Goal: Find specific page/section: Find specific page/section

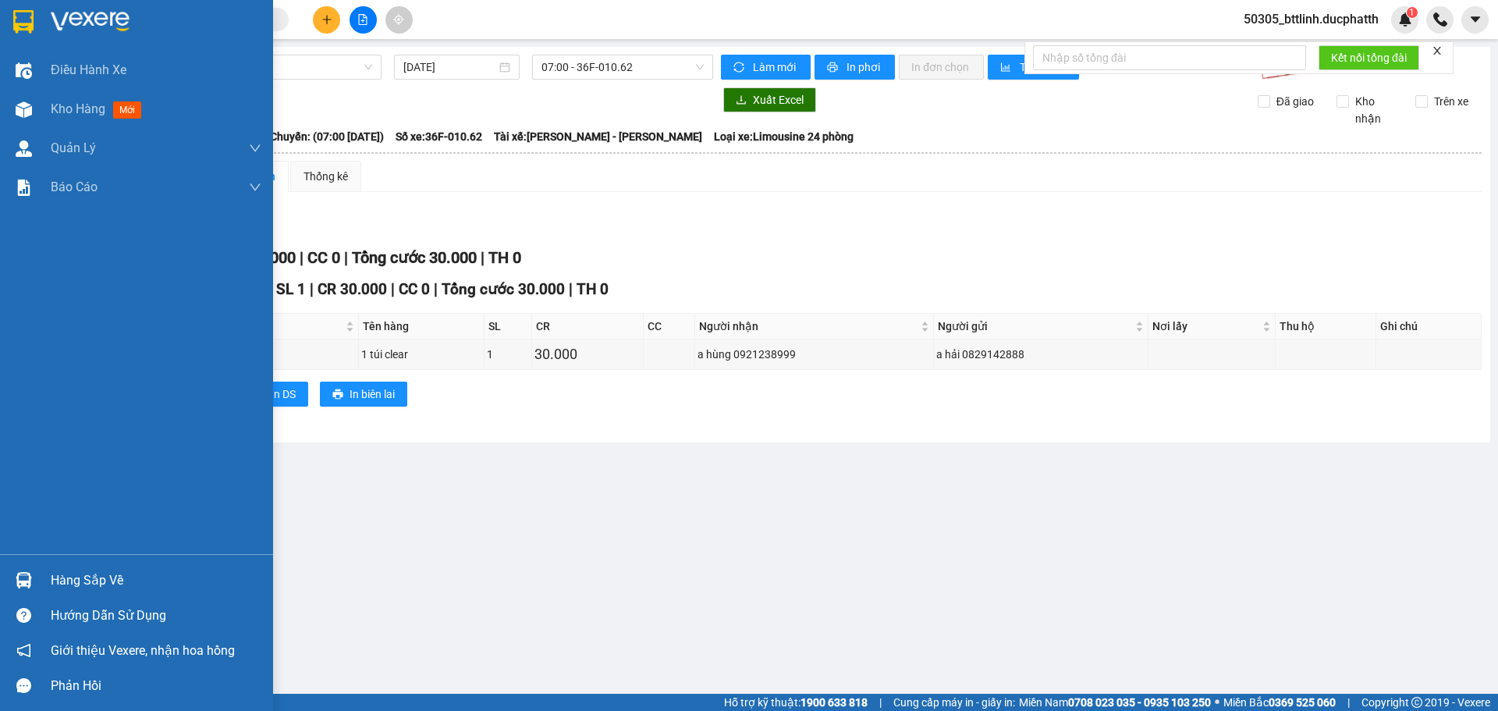
click at [37, 589] on div "Hàng sắp về" at bounding box center [136, 579] width 273 height 35
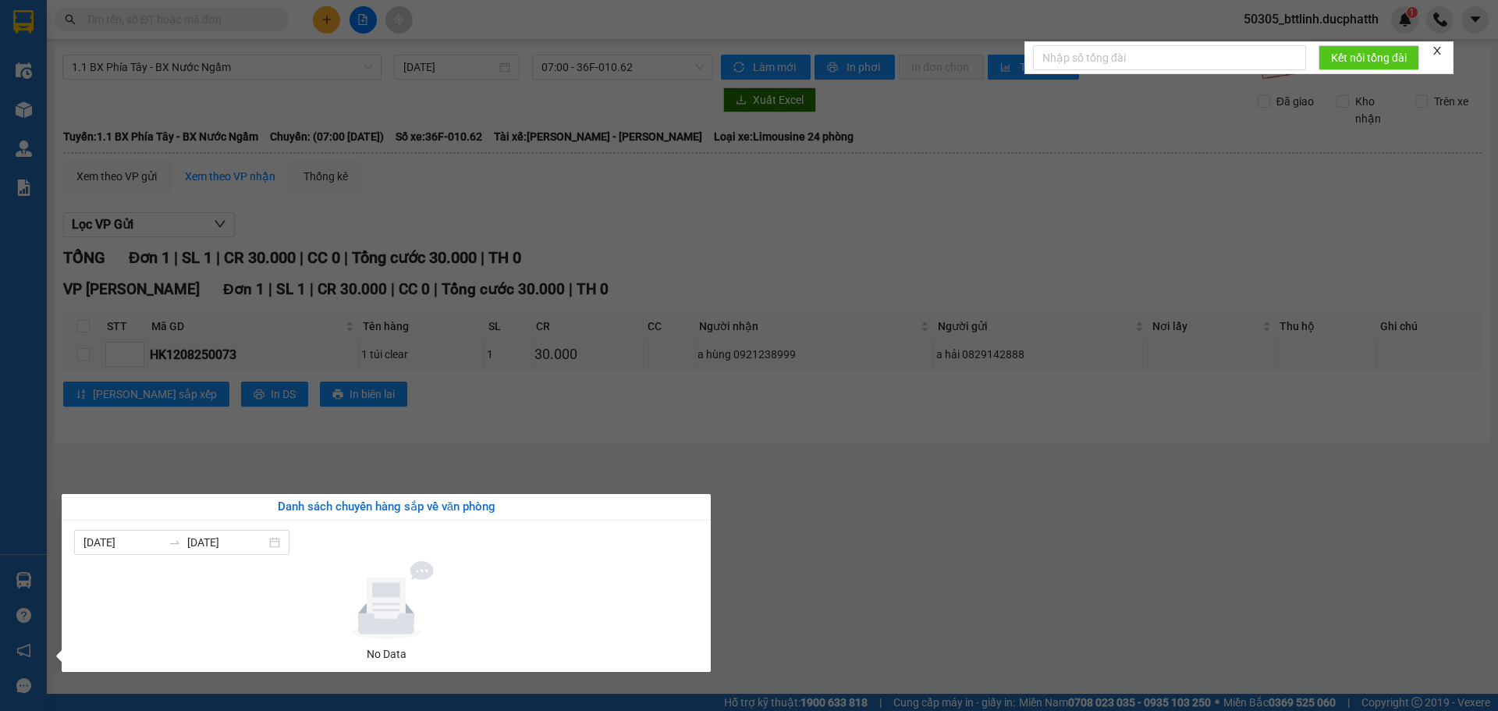
click at [867, 536] on section "Kết quả tìm kiếm ( 0 ) Bộ lọc No Data 50305_bttlinh.ducphatth 1 Điều hành xe Kh…" at bounding box center [749, 355] width 1498 height 711
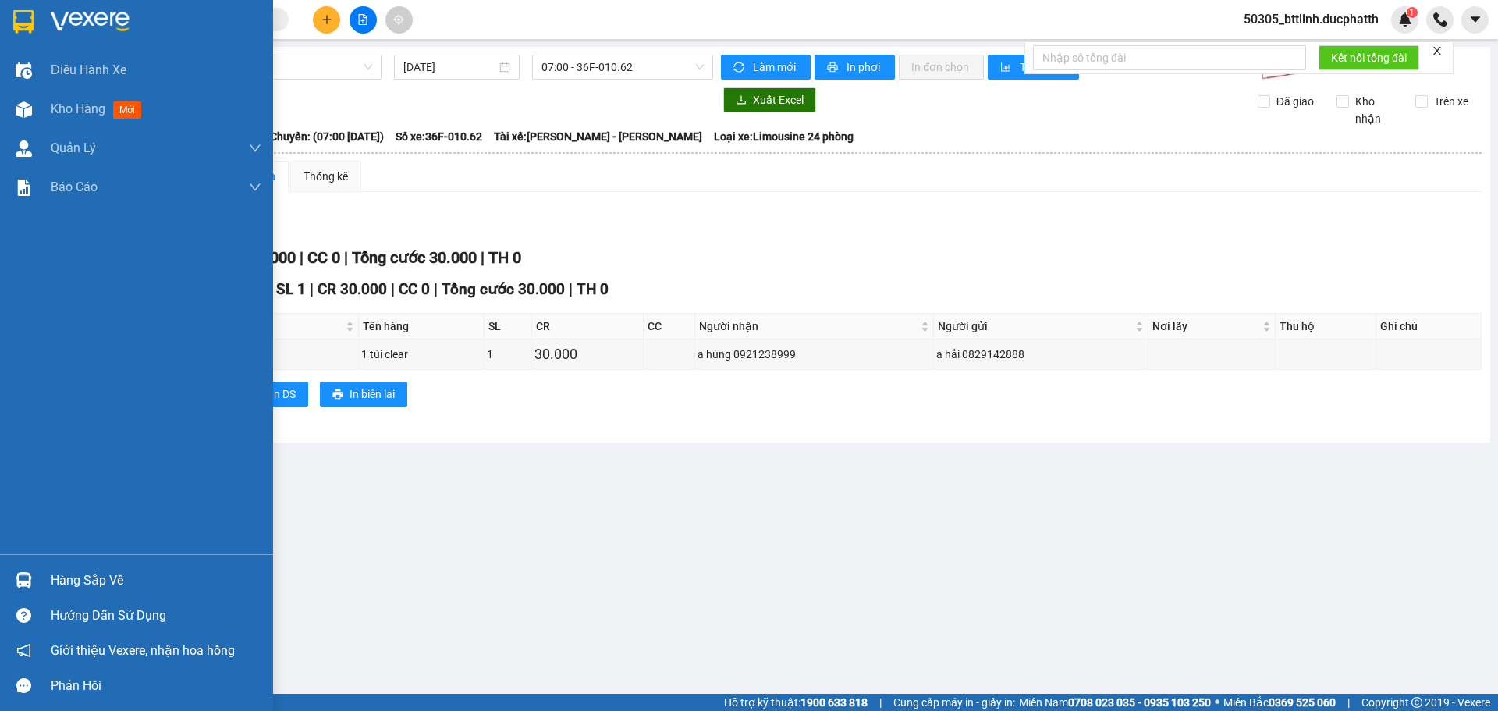
click at [74, 576] on div "Hàng sắp về" at bounding box center [156, 580] width 211 height 23
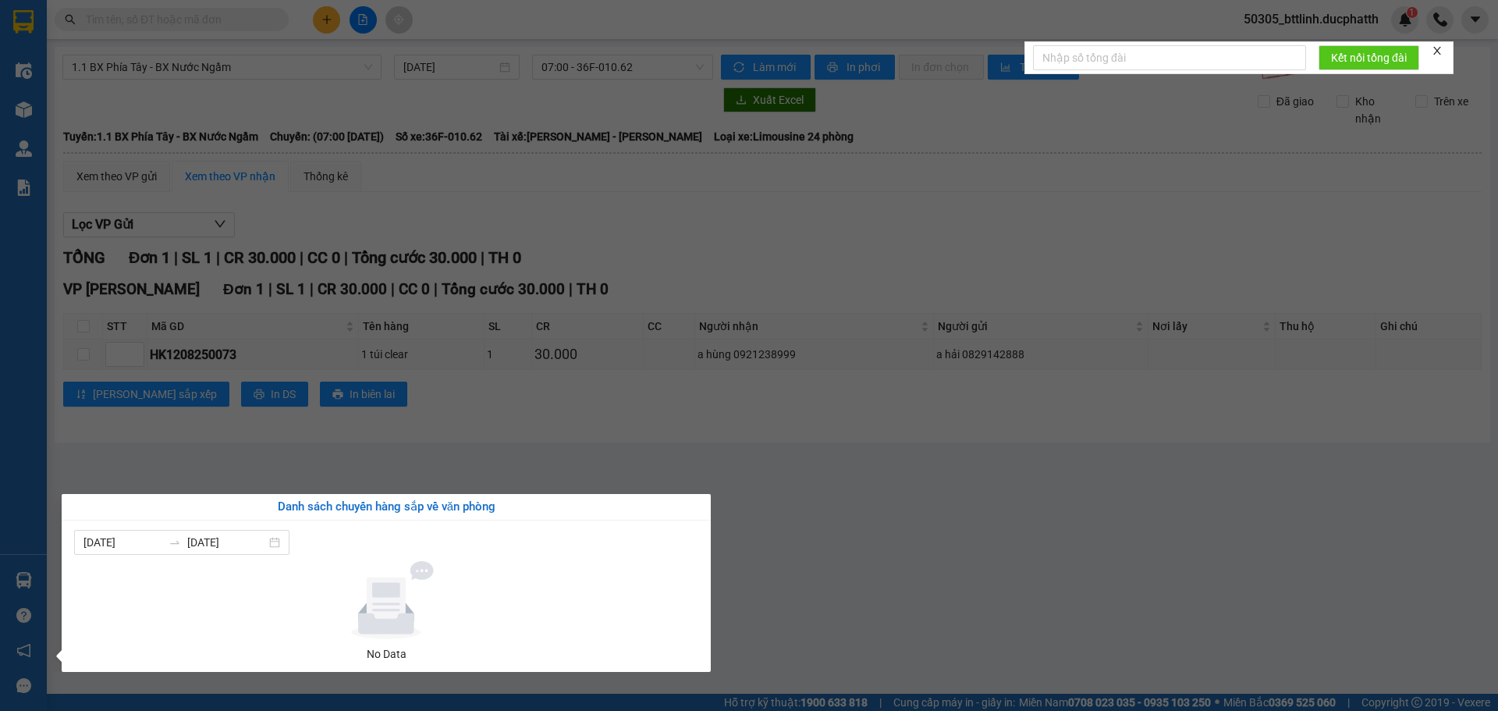
click at [23, 585] on div "Điều hành xe Kho hàng mới Quản [PERSON_NAME] lý thu hộ Quản lý chuyến Quản lý k…" at bounding box center [23, 355] width 47 height 711
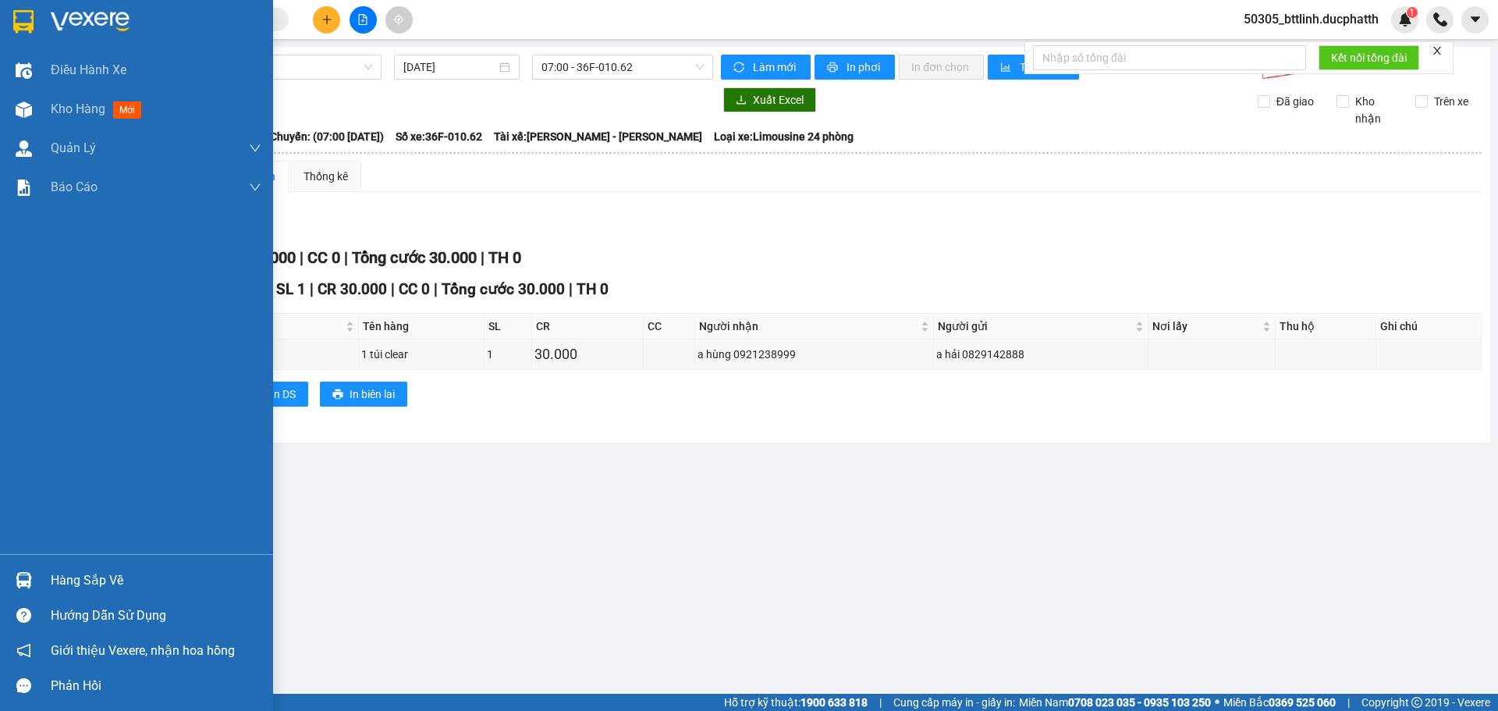
click at [60, 576] on div "Hàng sắp về" at bounding box center [156, 580] width 211 height 23
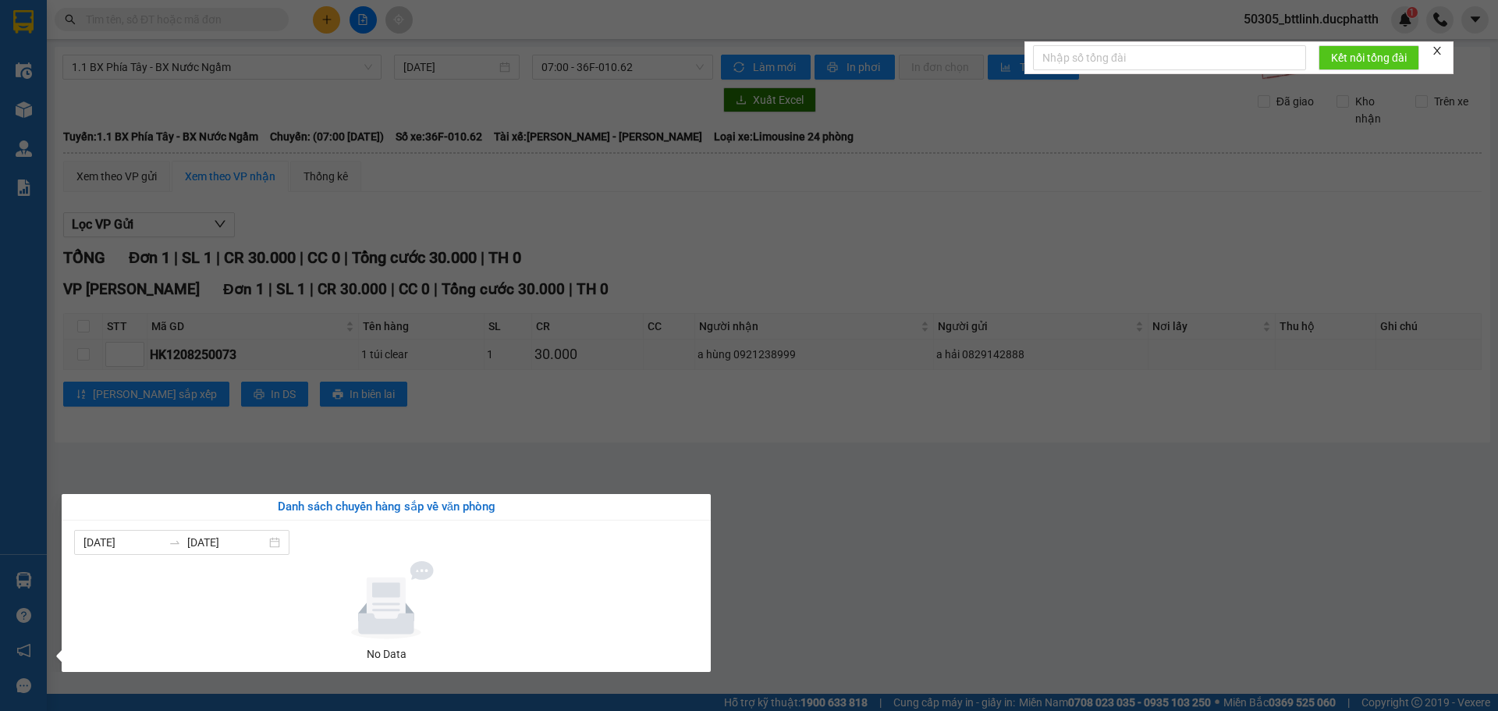
click at [126, 450] on section "Kết quả tìm kiếm ( 0 ) Bộ lọc No Data 50305_bttlinh.ducphatth 1 Điều hành xe Kh…" at bounding box center [749, 355] width 1498 height 711
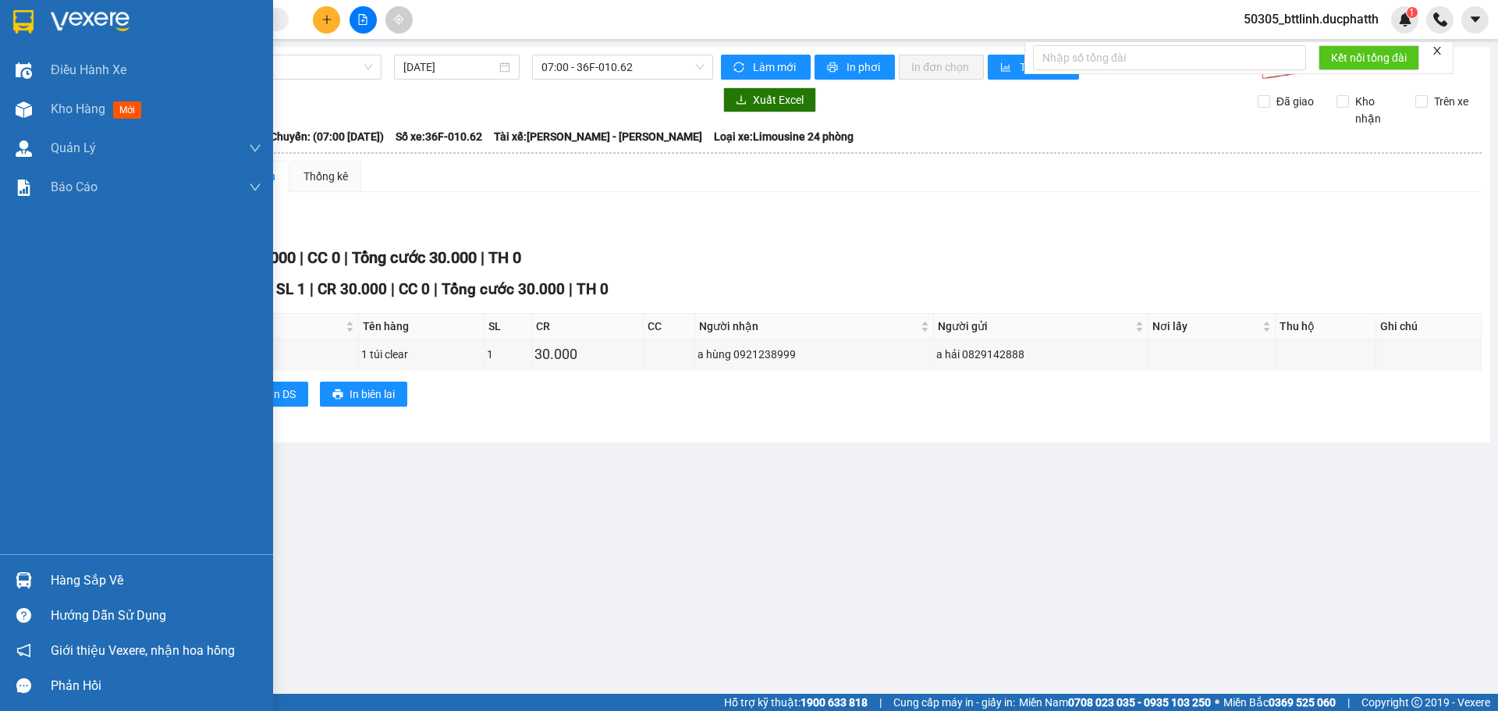
click at [80, 574] on div "Hàng sắp về" at bounding box center [156, 580] width 211 height 23
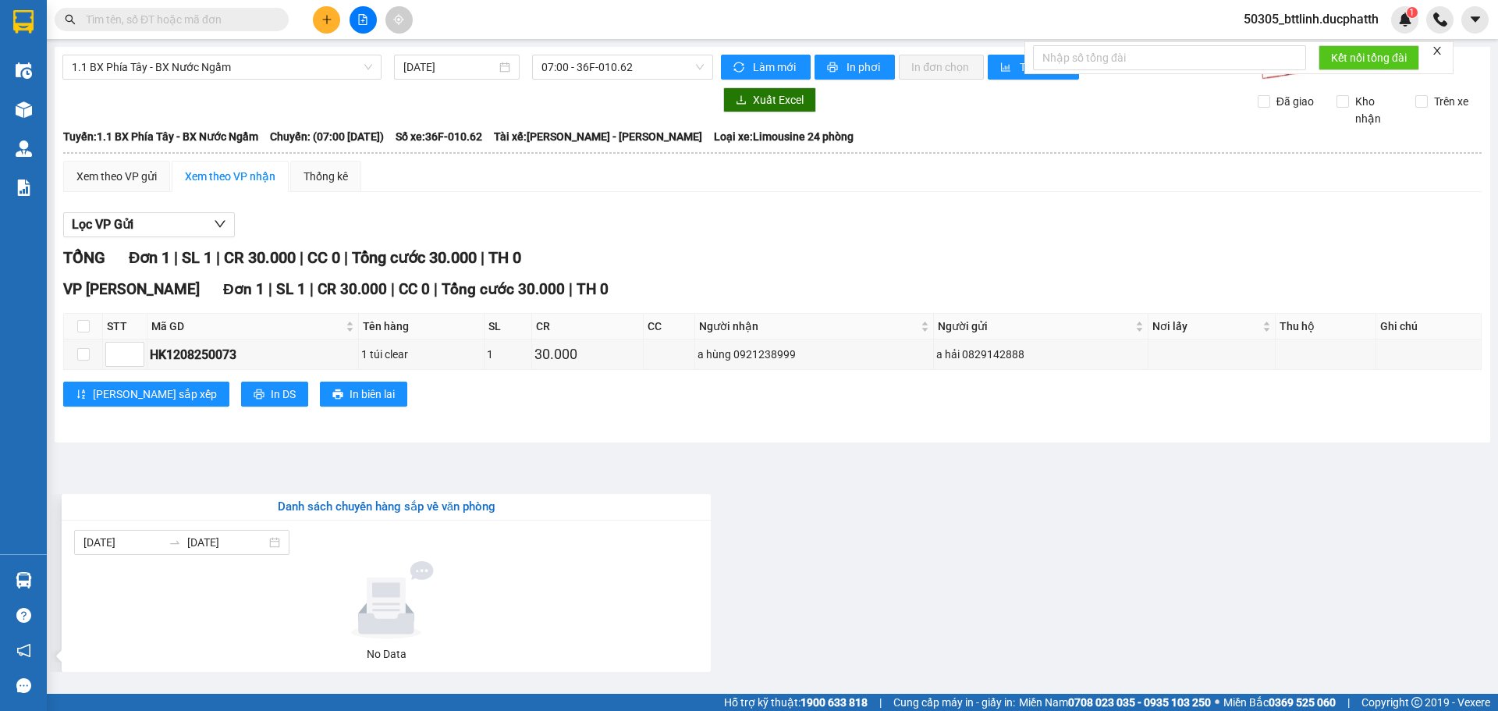
click at [312, 465] on section "Kết quả tìm kiếm ( 0 ) Bộ lọc No Data 50305_bttlinh.ducphatth 1 Điều hành xe Kh…" at bounding box center [749, 355] width 1498 height 711
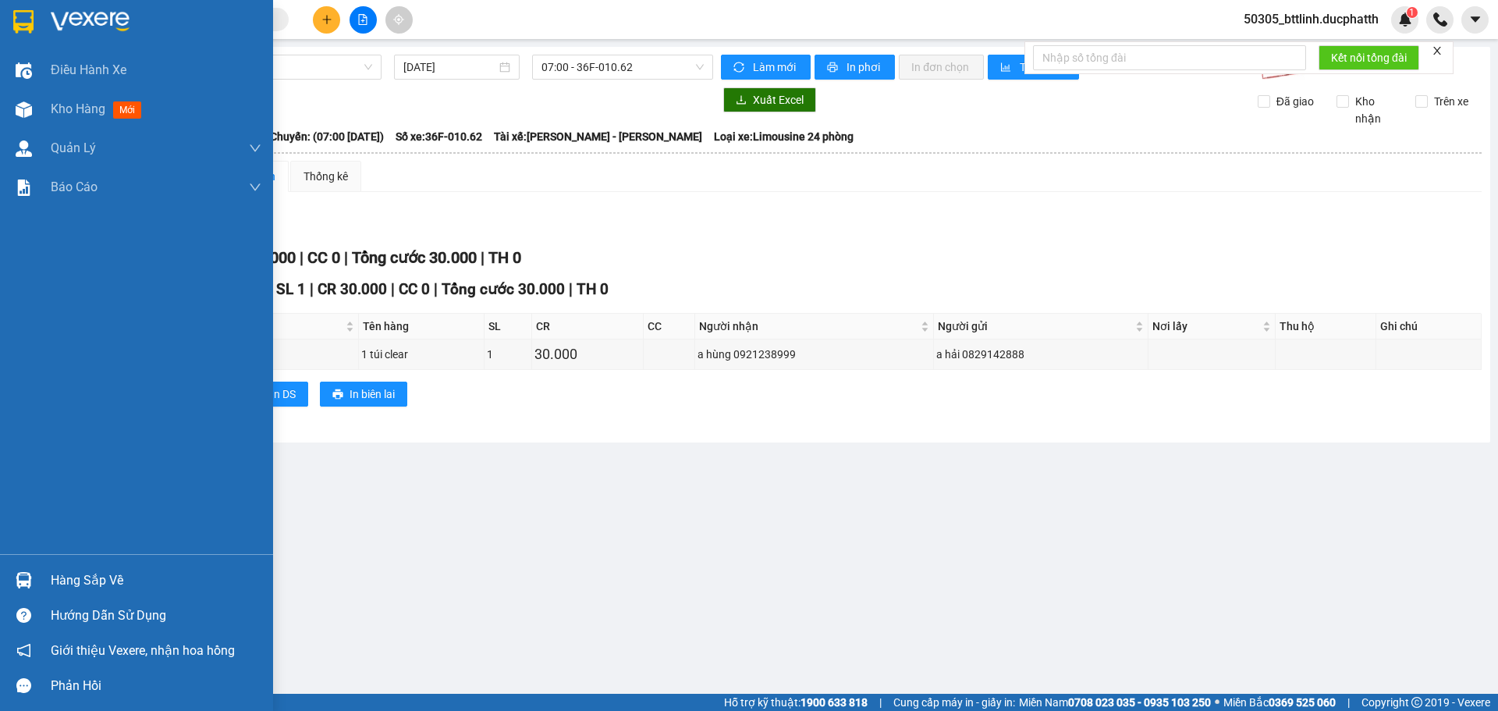
click at [26, 572] on div at bounding box center [23, 579] width 27 height 27
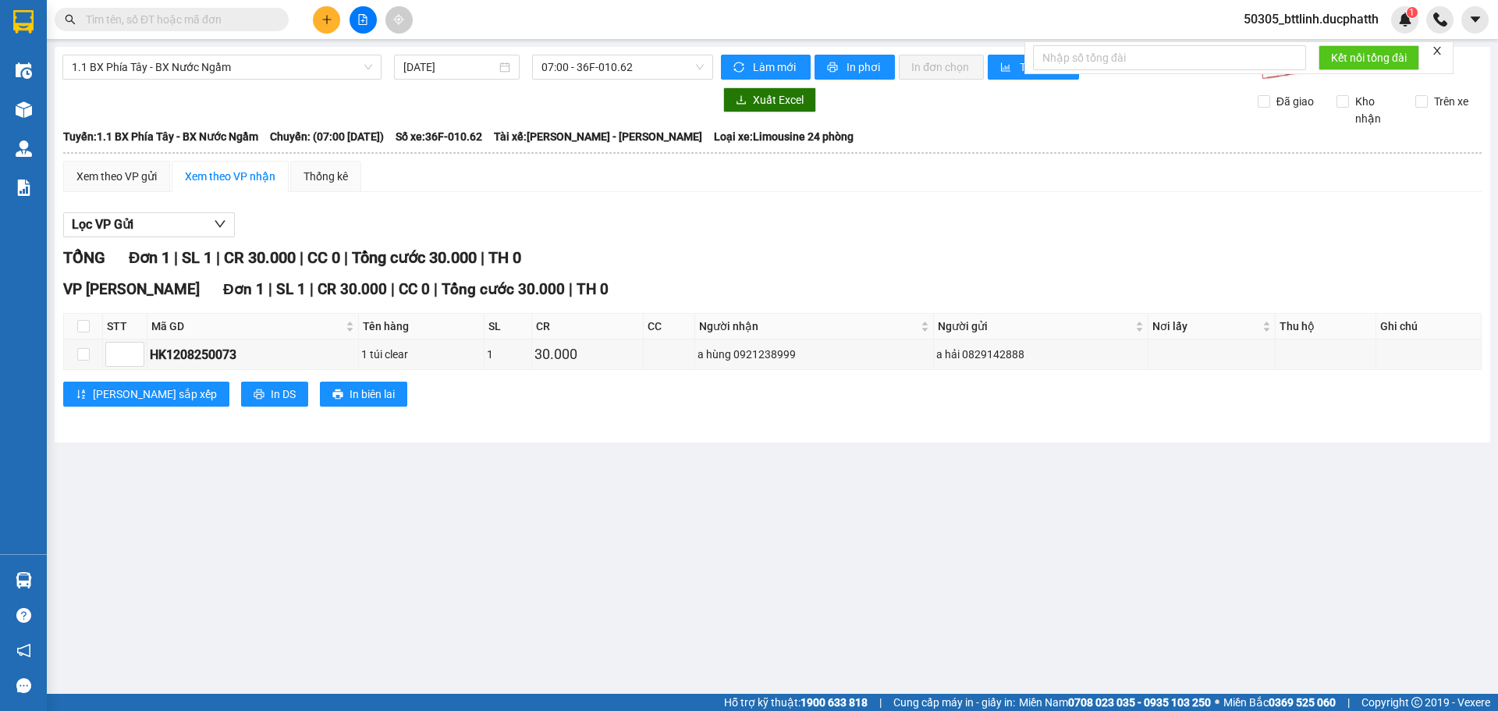
click at [810, 499] on section "Kết quả tìm kiếm ( 0 ) Bộ lọc No Data 50305_bttlinh.ducphatth 1 Điều hành xe Kh…" at bounding box center [749, 355] width 1498 height 711
